Goal: Task Accomplishment & Management: Manage account settings

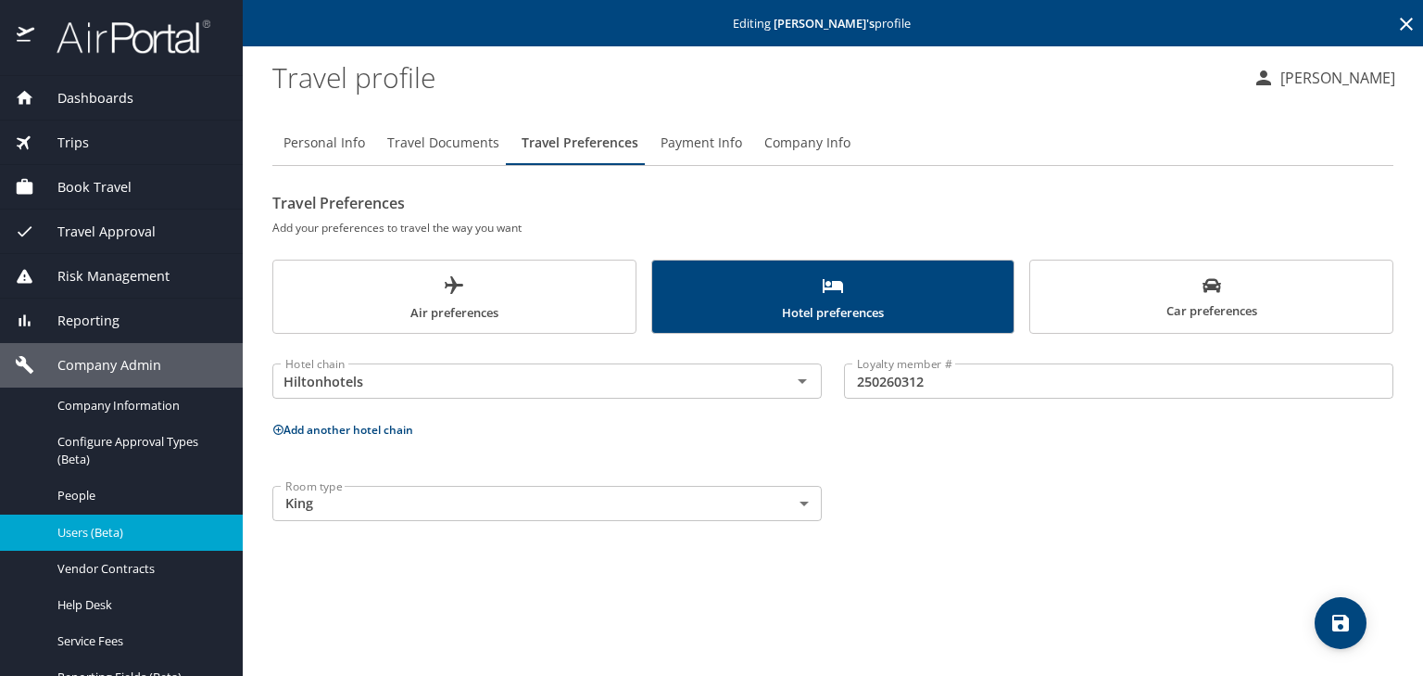
click at [155, 529] on span "Users (Beta)" at bounding box center [138, 533] width 163 height 18
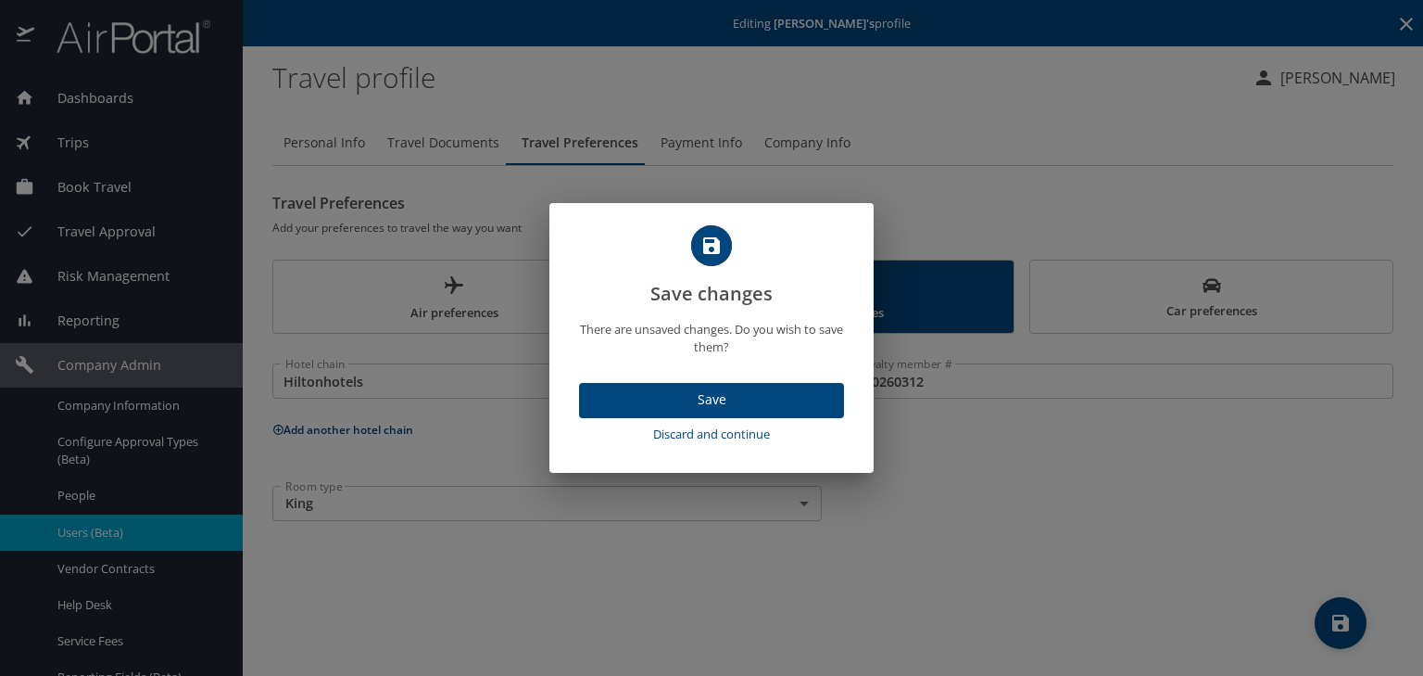
click at [688, 400] on span "Save" at bounding box center [711, 399] width 235 height 23
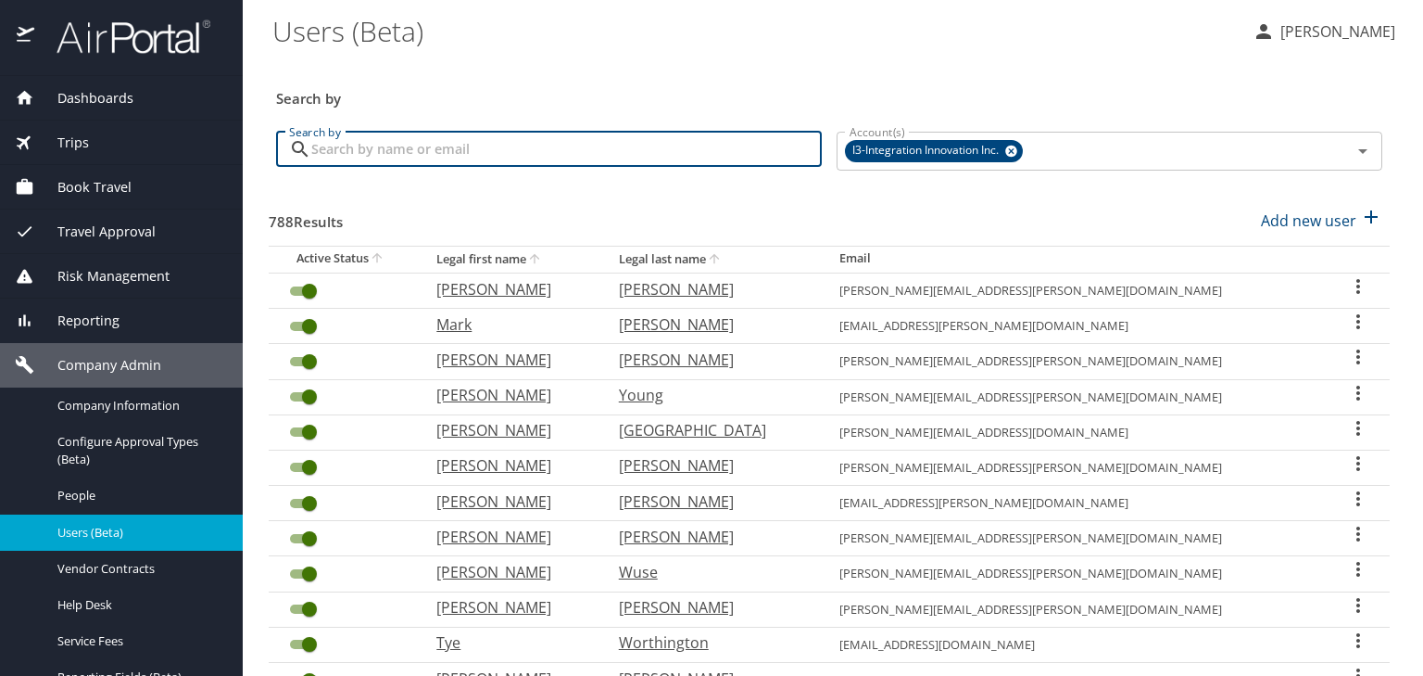
click at [416, 152] on input "Search by" at bounding box center [566, 149] width 511 height 35
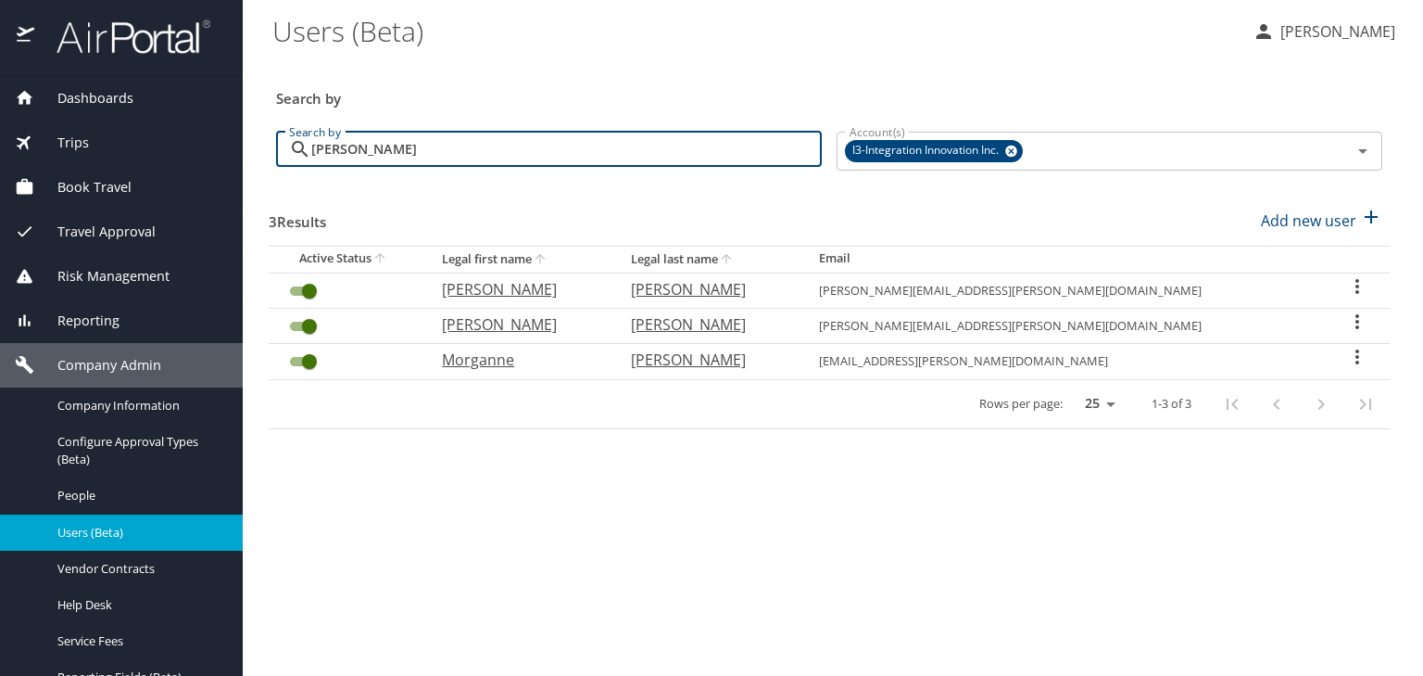
type input "[PERSON_NAME]"
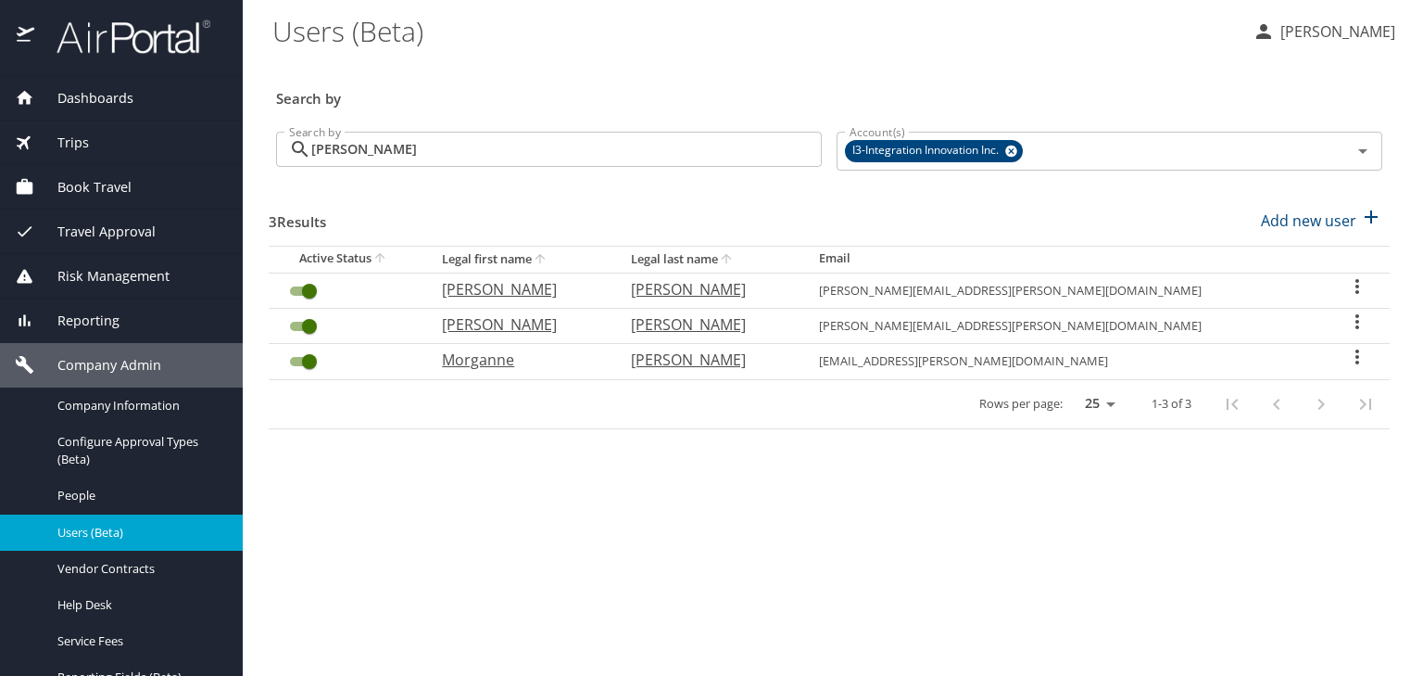
click at [1356, 320] on icon "User Search Table" at bounding box center [1357, 321] width 22 height 22
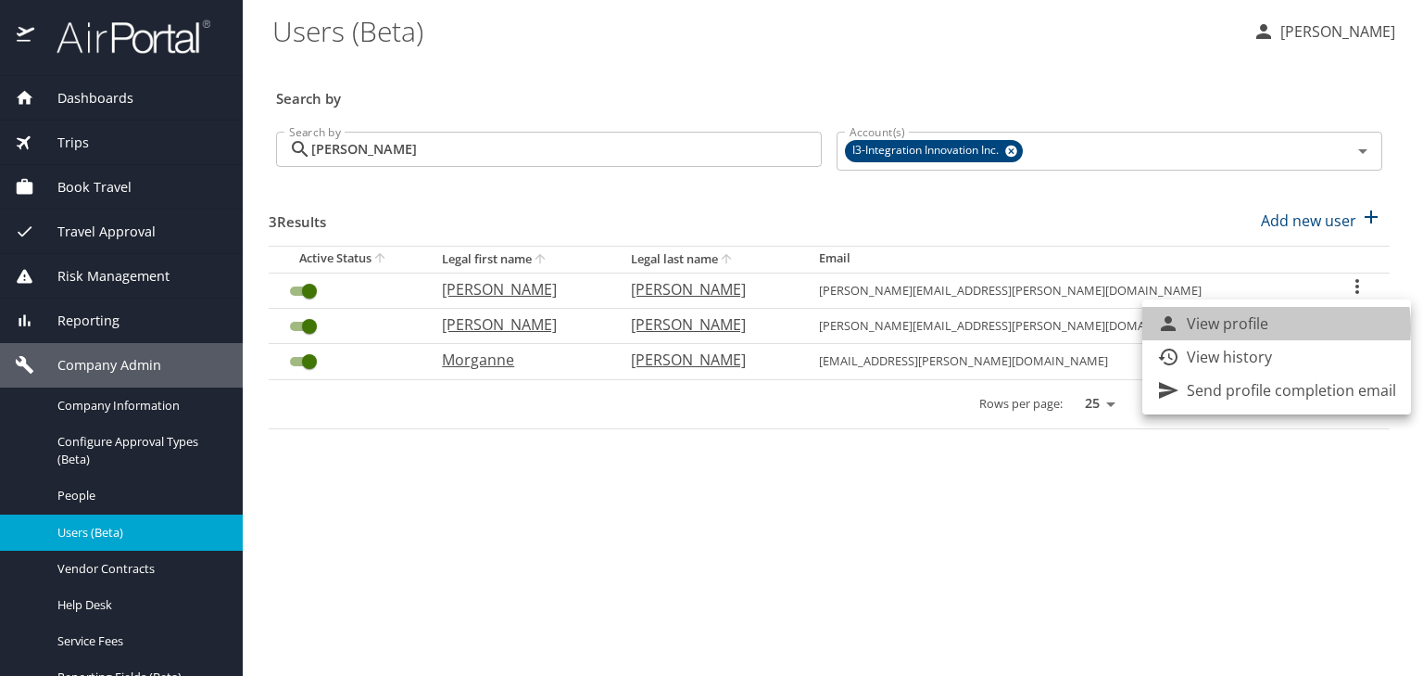
click at [1271, 327] on li "View profile" at bounding box center [1277, 323] width 269 height 33
select select "US"
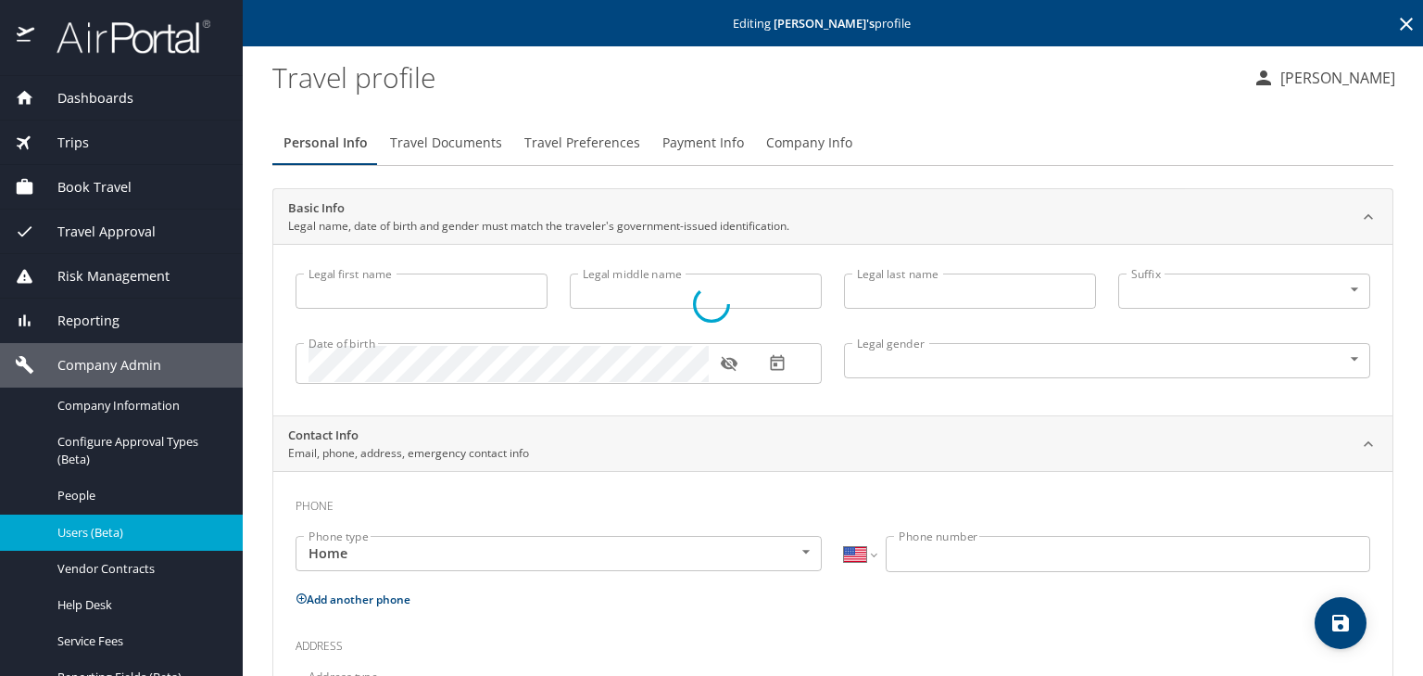
type input "[PERSON_NAME]"
type input "L."
type input "[PERSON_NAME]"
type input "[DEMOGRAPHIC_DATA]"
type input "[PERSON_NAME]"
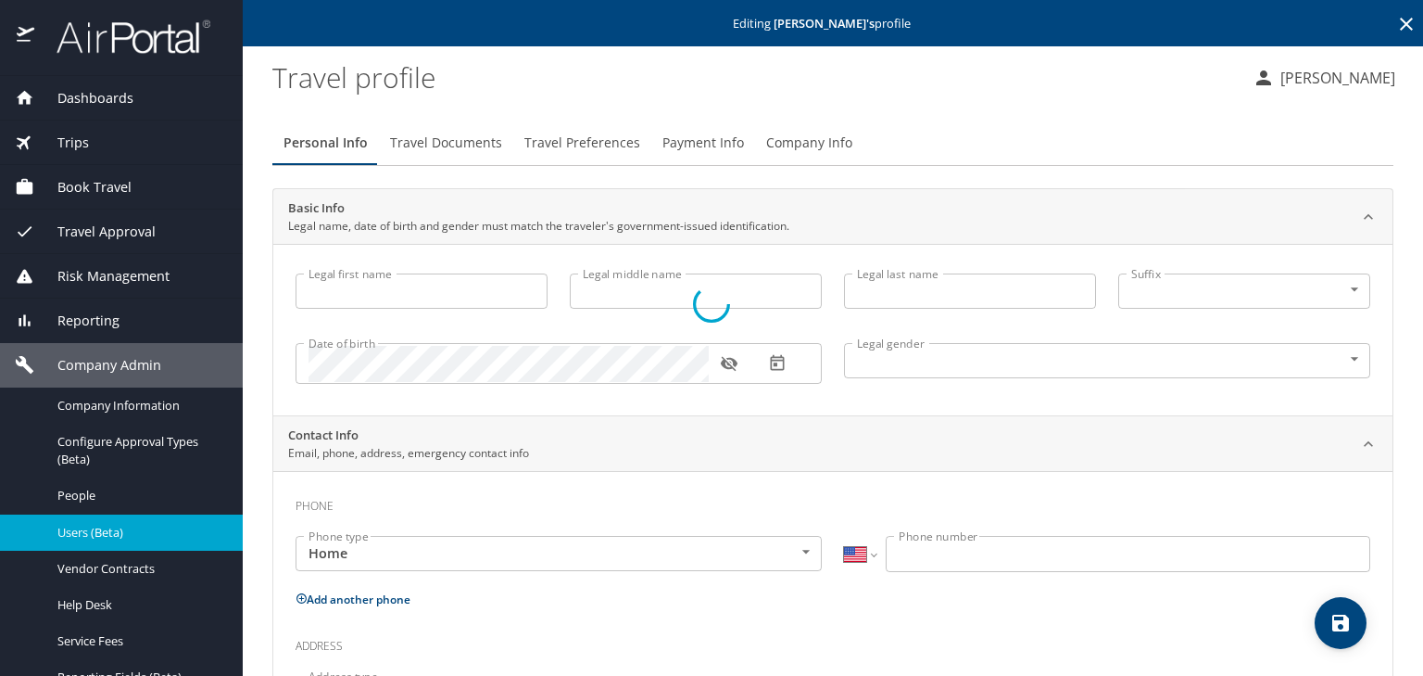
type input "[PERSON_NAME]"
type input "[PHONE_NUMBER]"
type input "[GEOGRAPHIC_DATA]"
type input "[US_STATE]"
type input "[GEOGRAPHIC_DATA]"
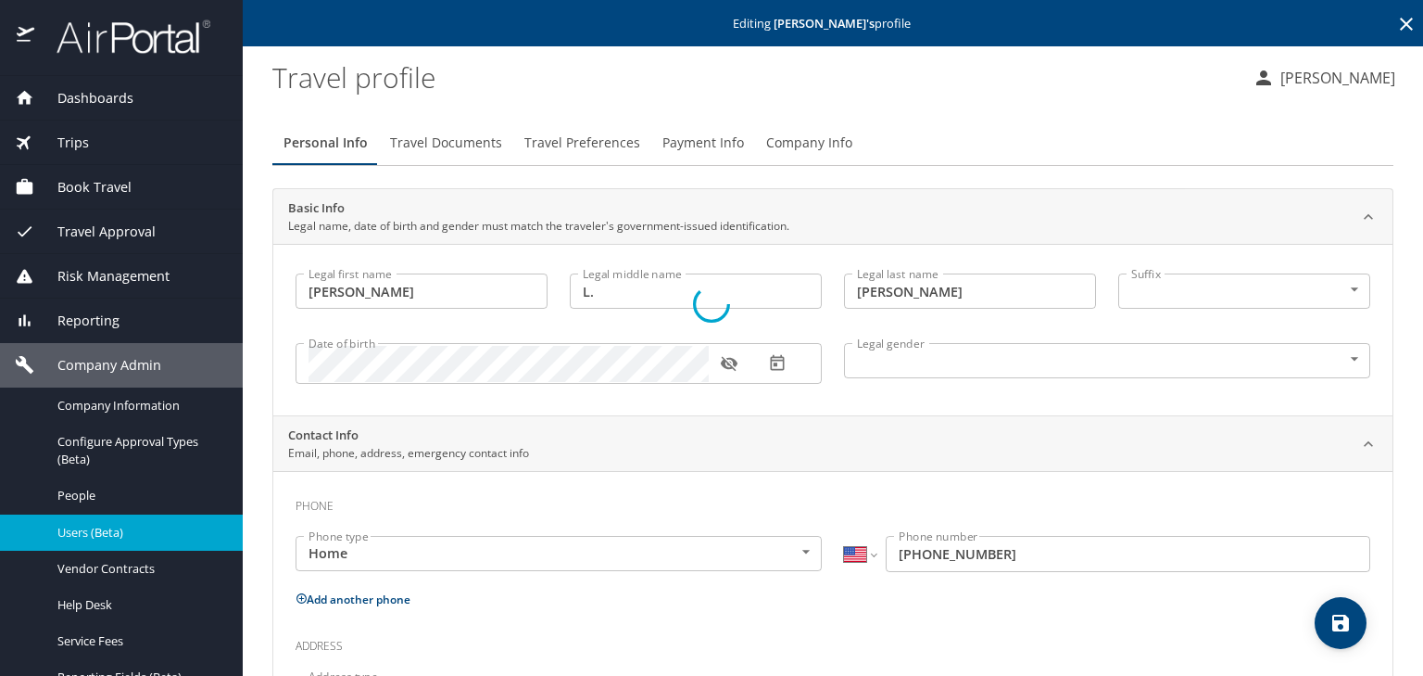
select select "US"
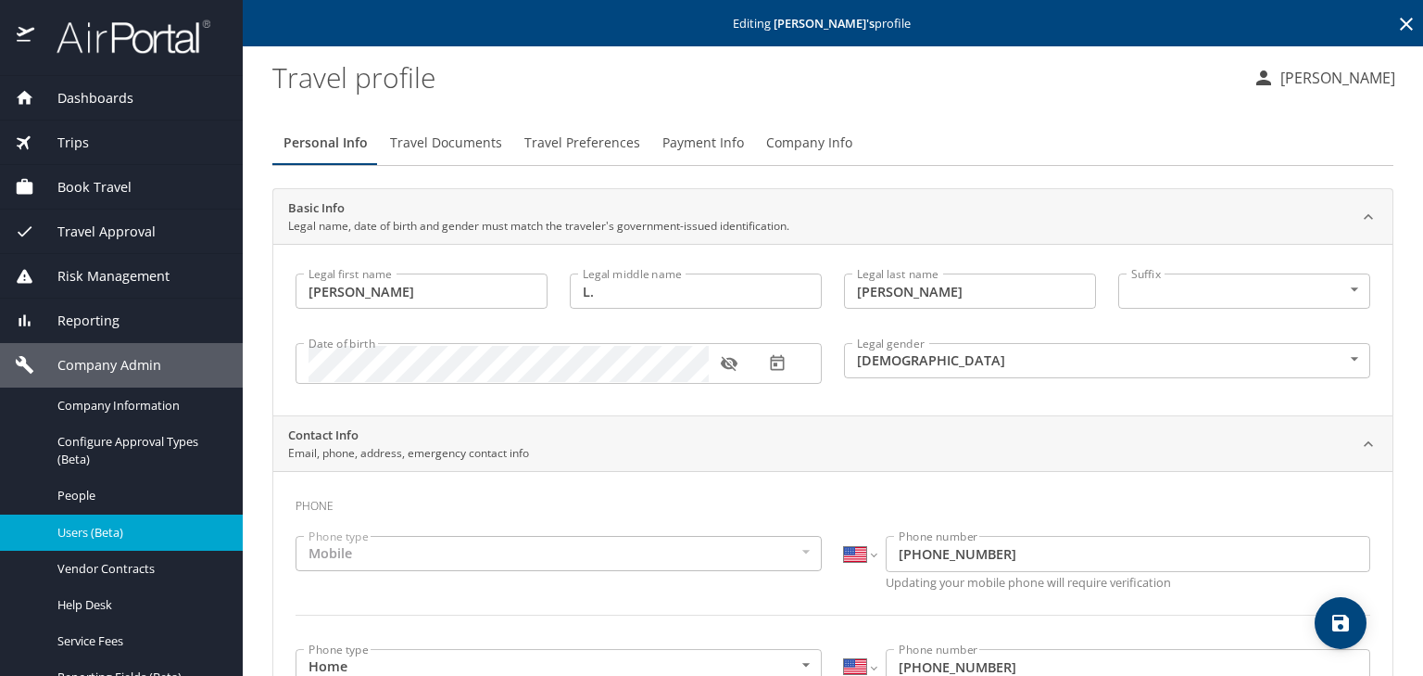
click at [571, 145] on span "Travel Preferences" at bounding box center [582, 143] width 116 height 23
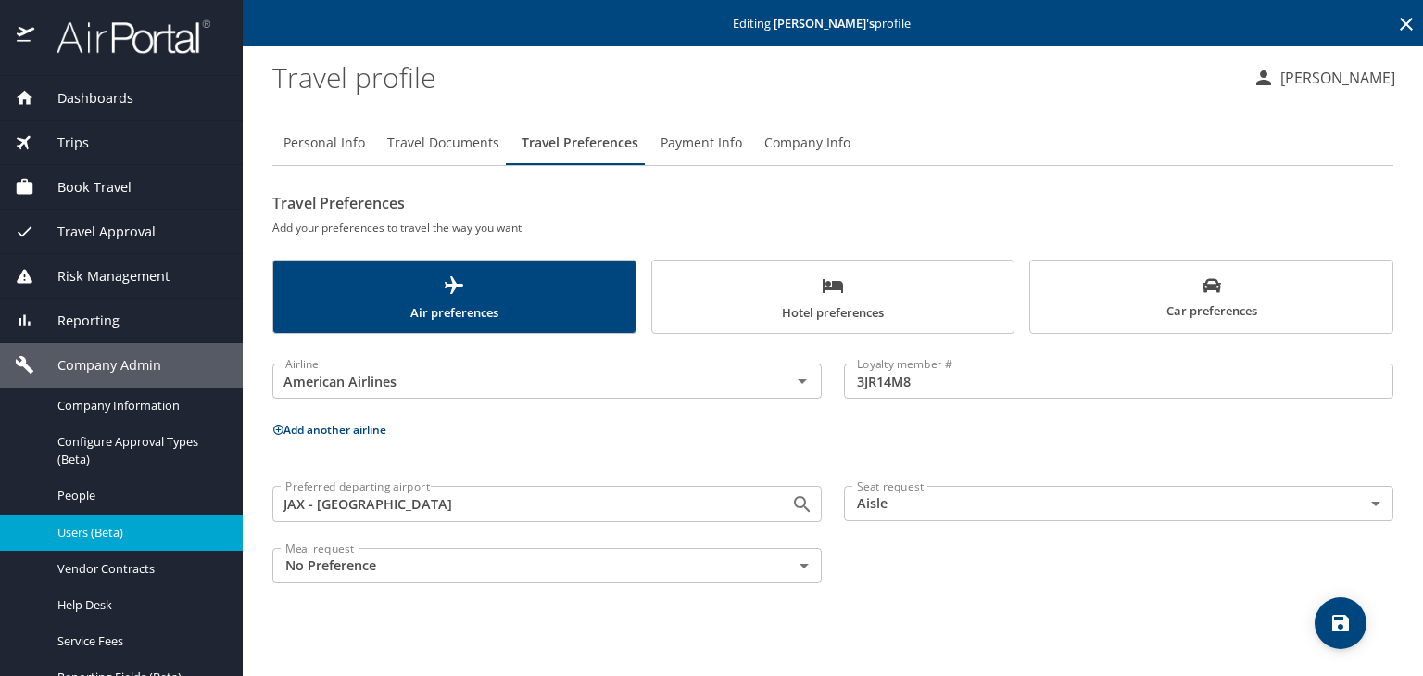
click at [343, 431] on button "Add another airline" at bounding box center [329, 430] width 114 height 16
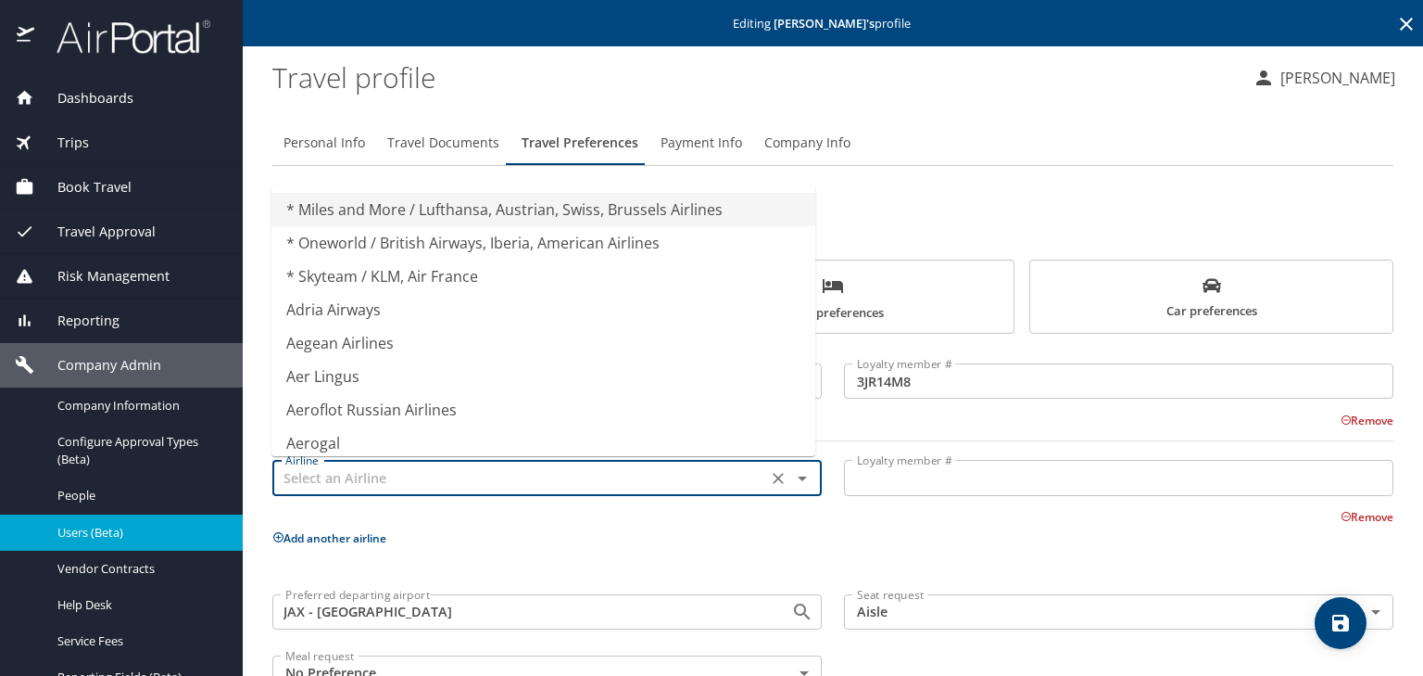
click at [667, 480] on input "text" at bounding box center [520, 477] width 484 height 24
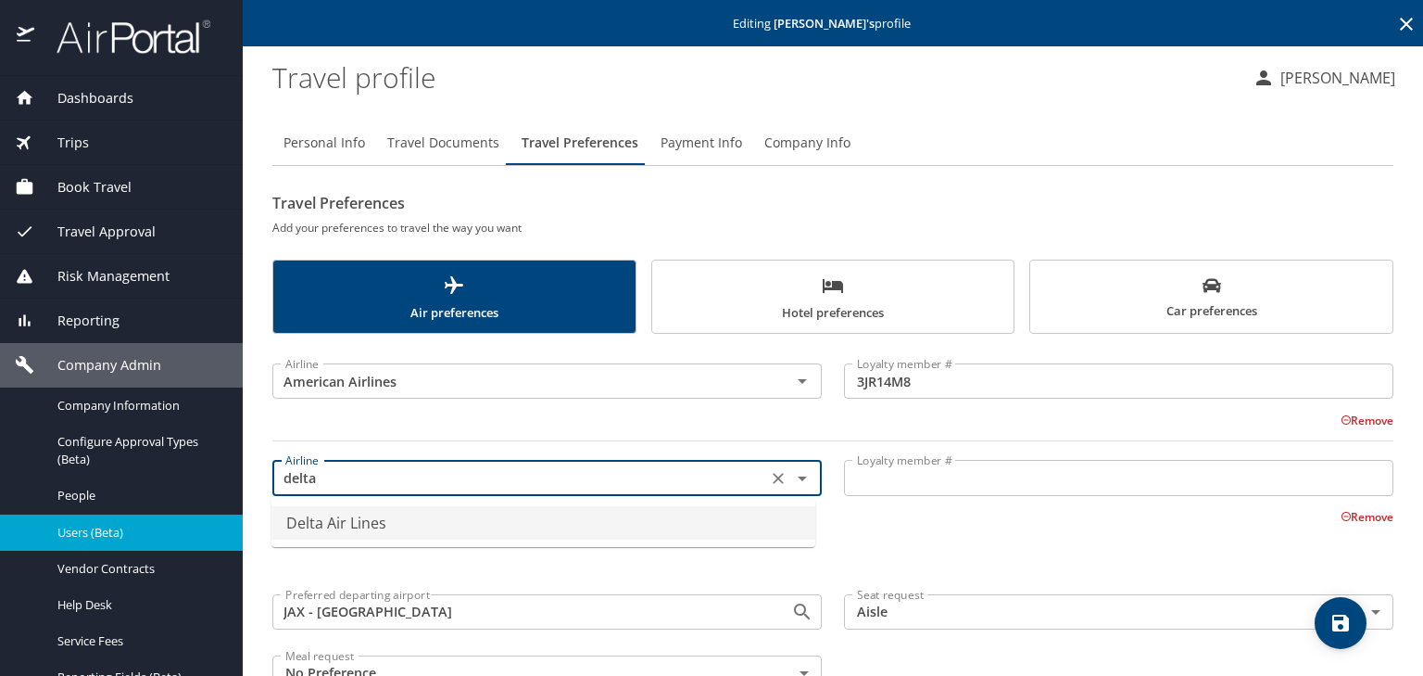
click at [626, 514] on li "Delta Air Lines" at bounding box center [544, 522] width 544 height 33
type input "Delta Air Lines"
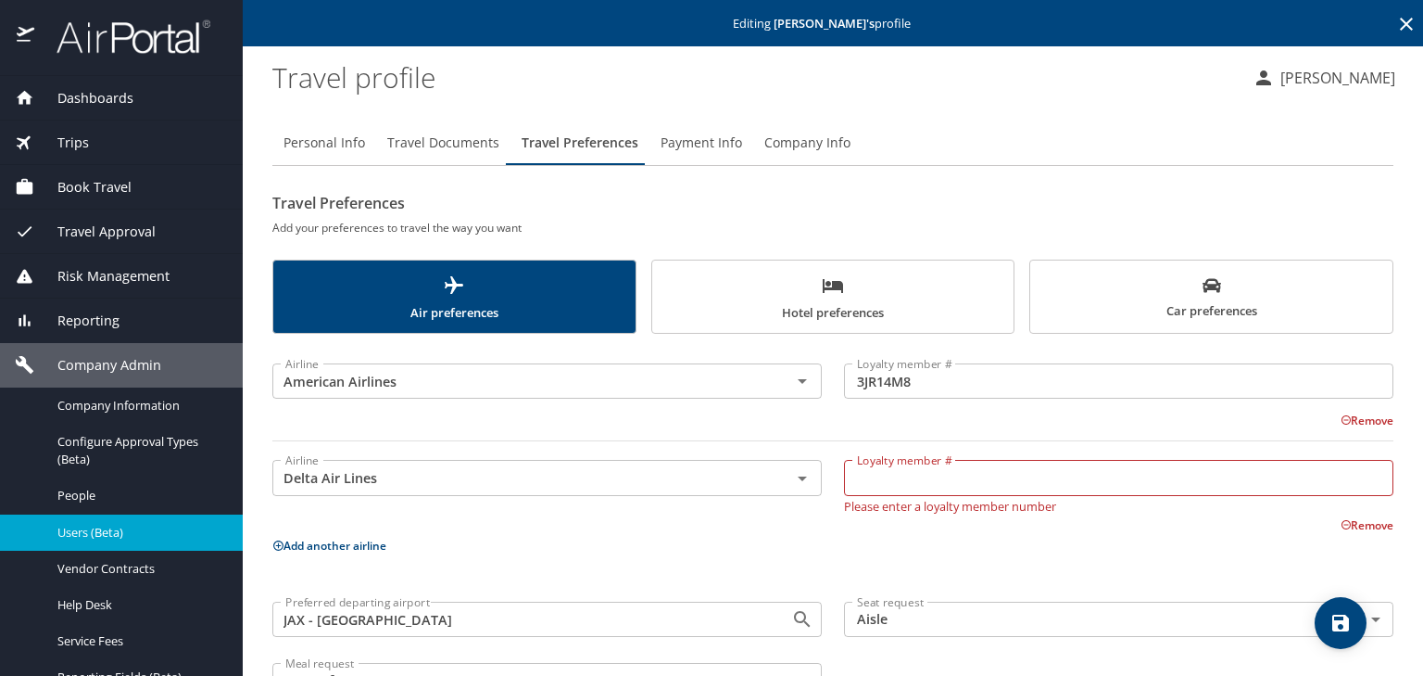
click at [876, 478] on input "Loyalty member #" at bounding box center [1119, 477] width 550 height 35
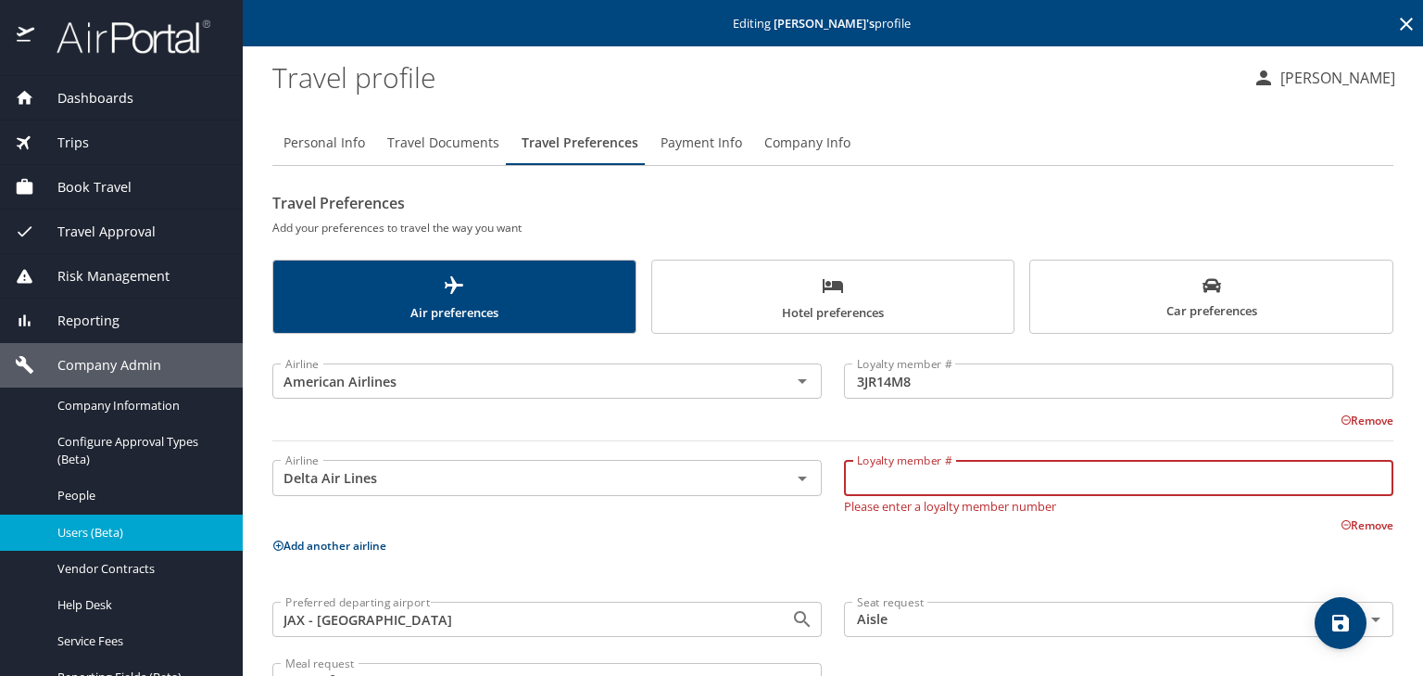
paste input "9077908383"
type input "9077908383"
click at [1339, 620] on icon "save" at bounding box center [1341, 622] width 17 height 17
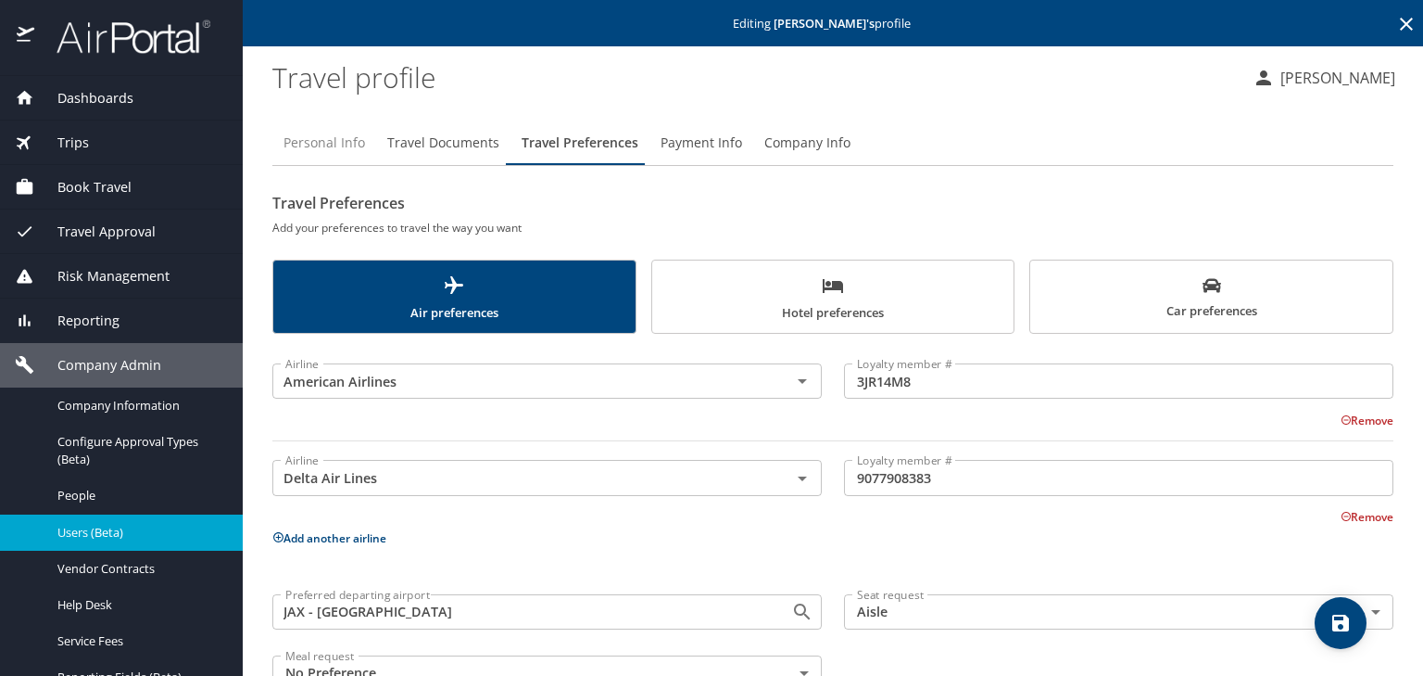
click at [315, 148] on span "Personal Info" at bounding box center [325, 143] width 82 height 23
select select "US"
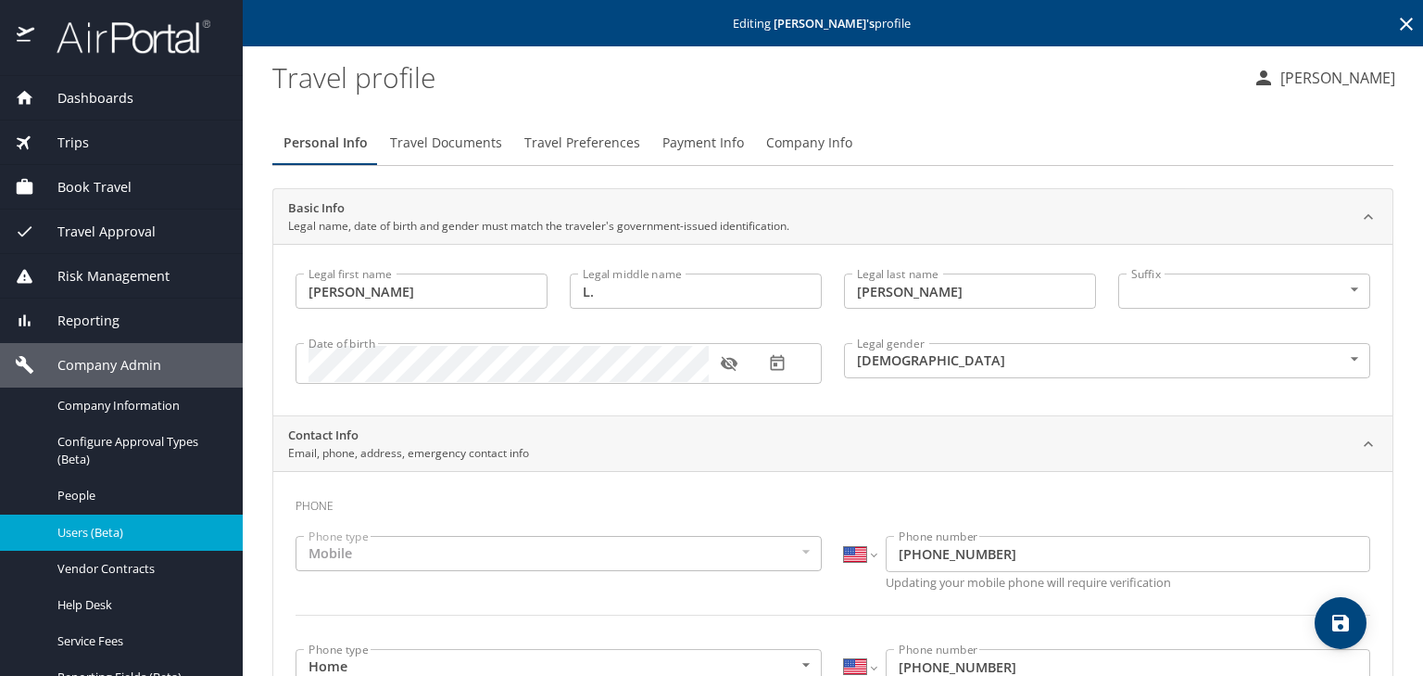
click at [728, 368] on icon "button" at bounding box center [729, 364] width 17 height 15
click at [421, 144] on span "Travel Documents" at bounding box center [446, 143] width 112 height 23
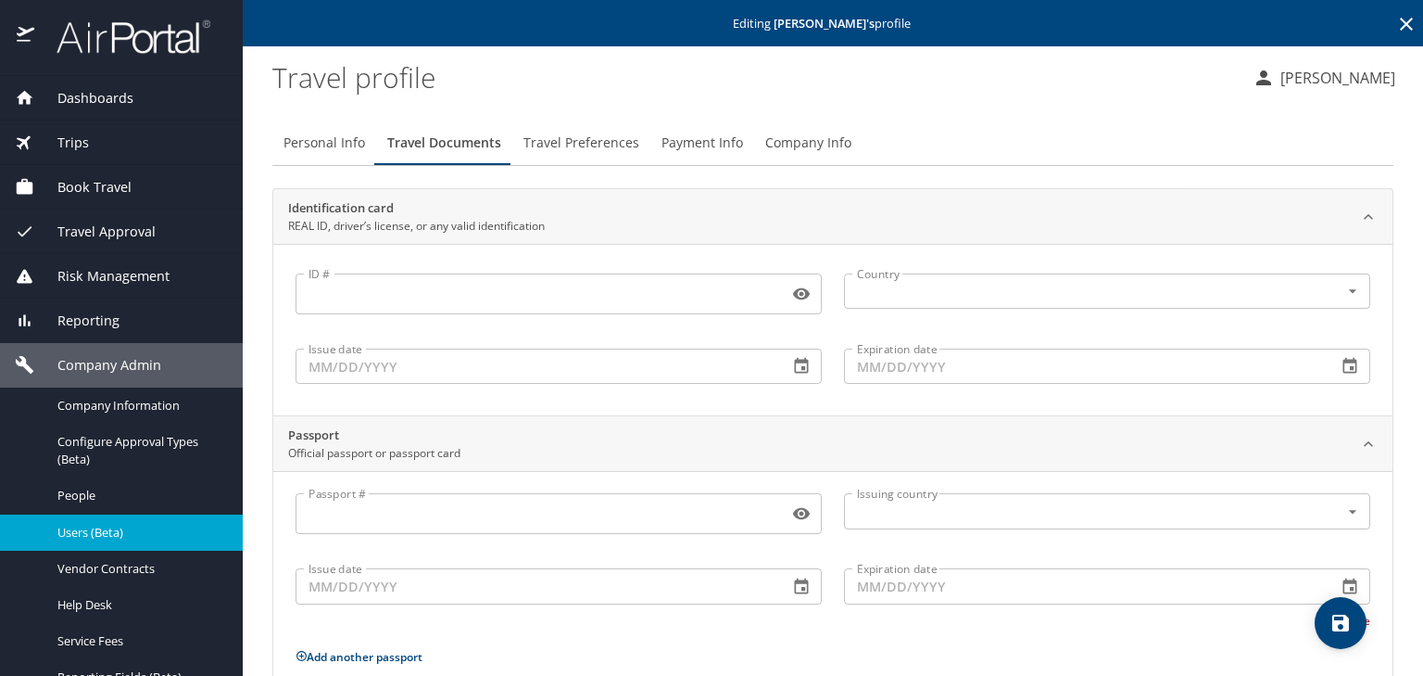
click at [583, 140] on span "Travel Preferences" at bounding box center [582, 143] width 116 height 23
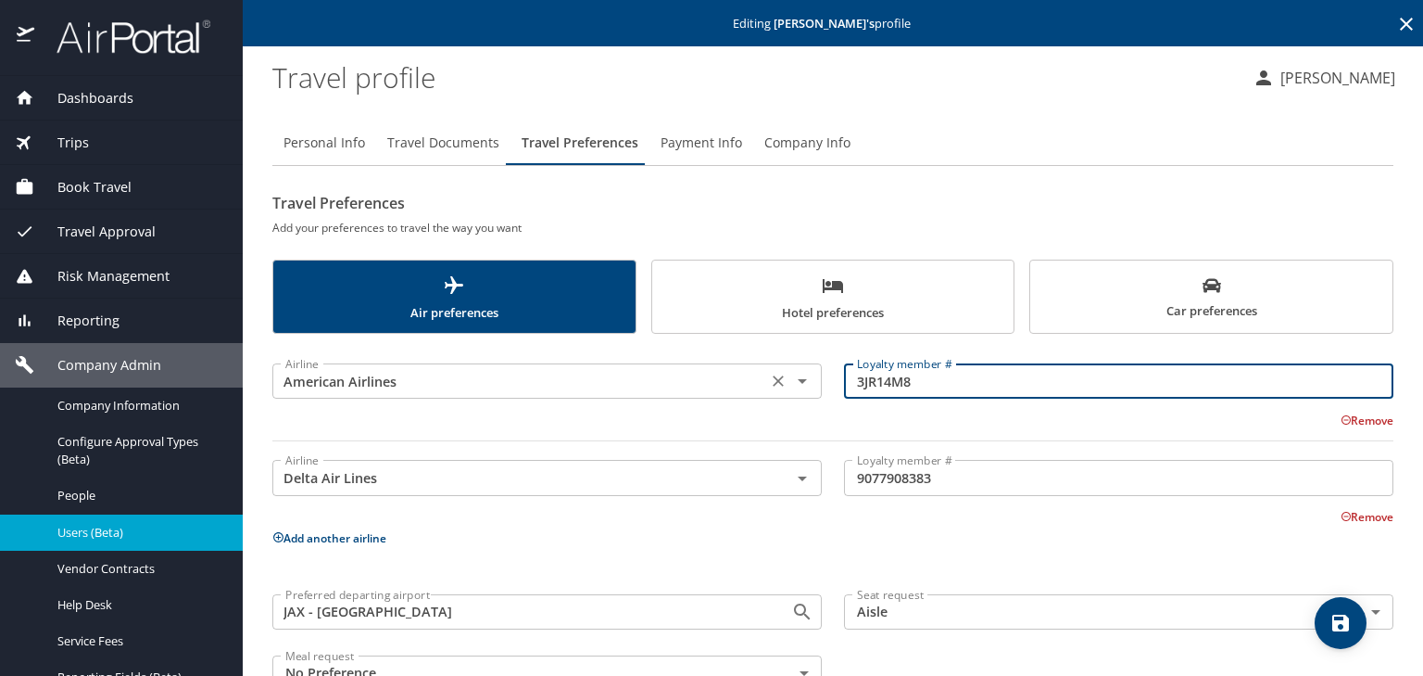
drag, startPoint x: 934, startPoint y: 389, endPoint x: 815, endPoint y: 386, distance: 118.6
click at [815, 386] on div "Airline American Airlines Airline Loyalty member # 3JR14M8 Loyalty member # Rem…" at bounding box center [833, 398] width 1144 height 107
